Goal: Task Accomplishment & Management: Use online tool/utility

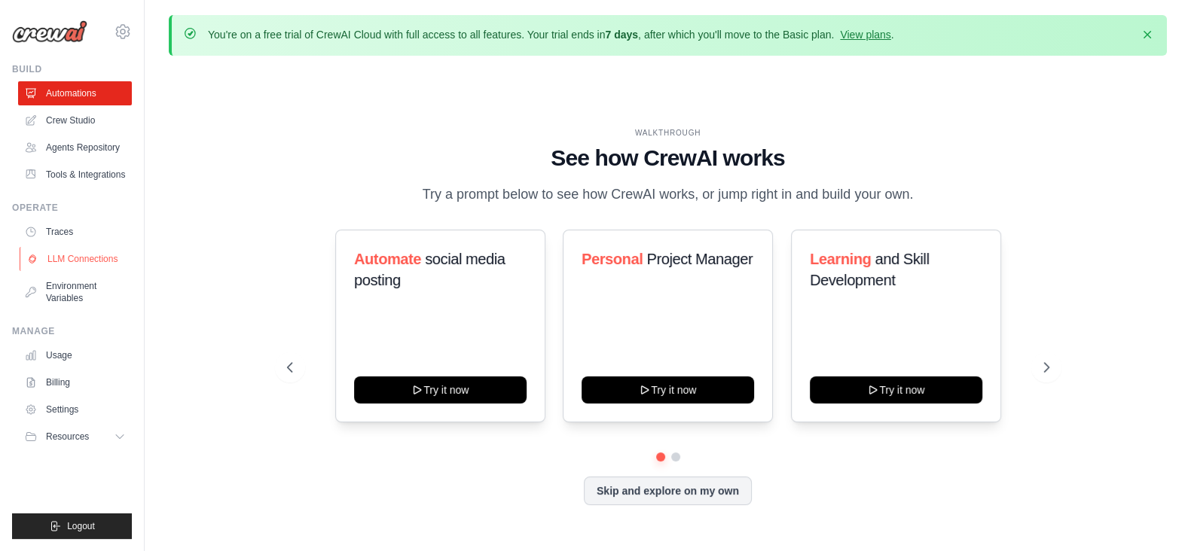
click at [77, 256] on link "LLM Connections" at bounding box center [77, 259] width 114 height 24
